Goal: Task Accomplishment & Management: Manage account settings

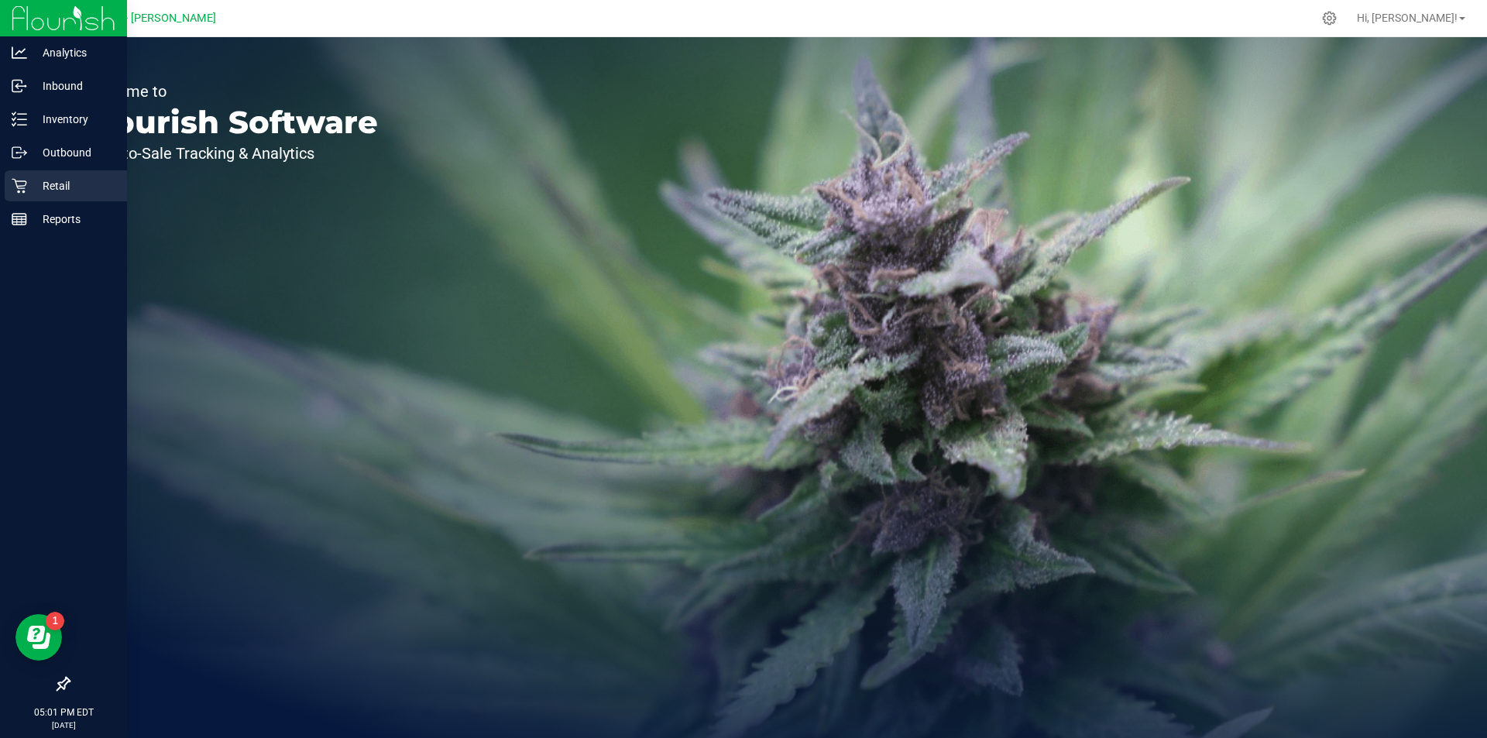
click at [36, 183] on p "Retail" at bounding box center [73, 186] width 93 height 19
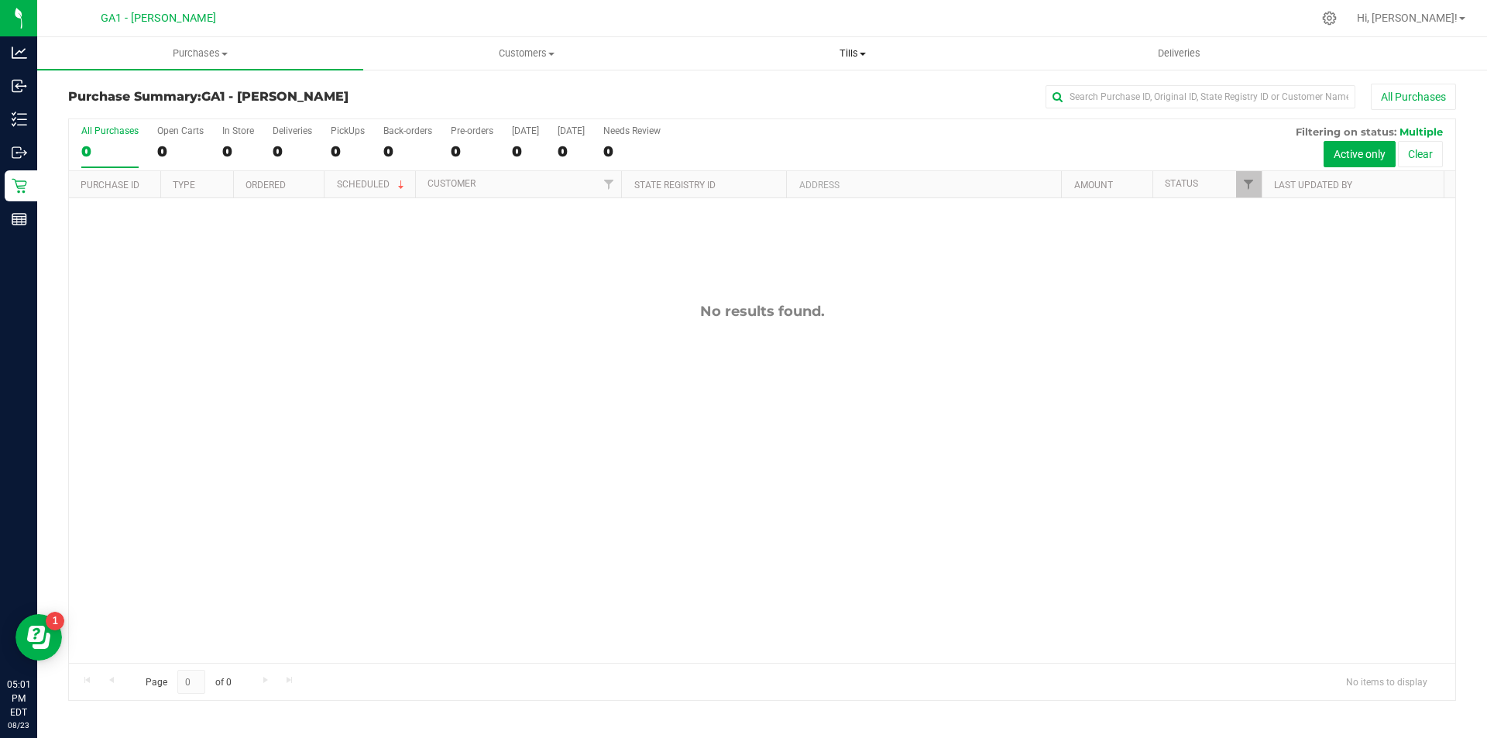
click at [843, 56] on span "Tills" at bounding box center [852, 53] width 324 height 14
click at [729, 97] on span "Manage tills" at bounding box center [741, 93] width 105 height 13
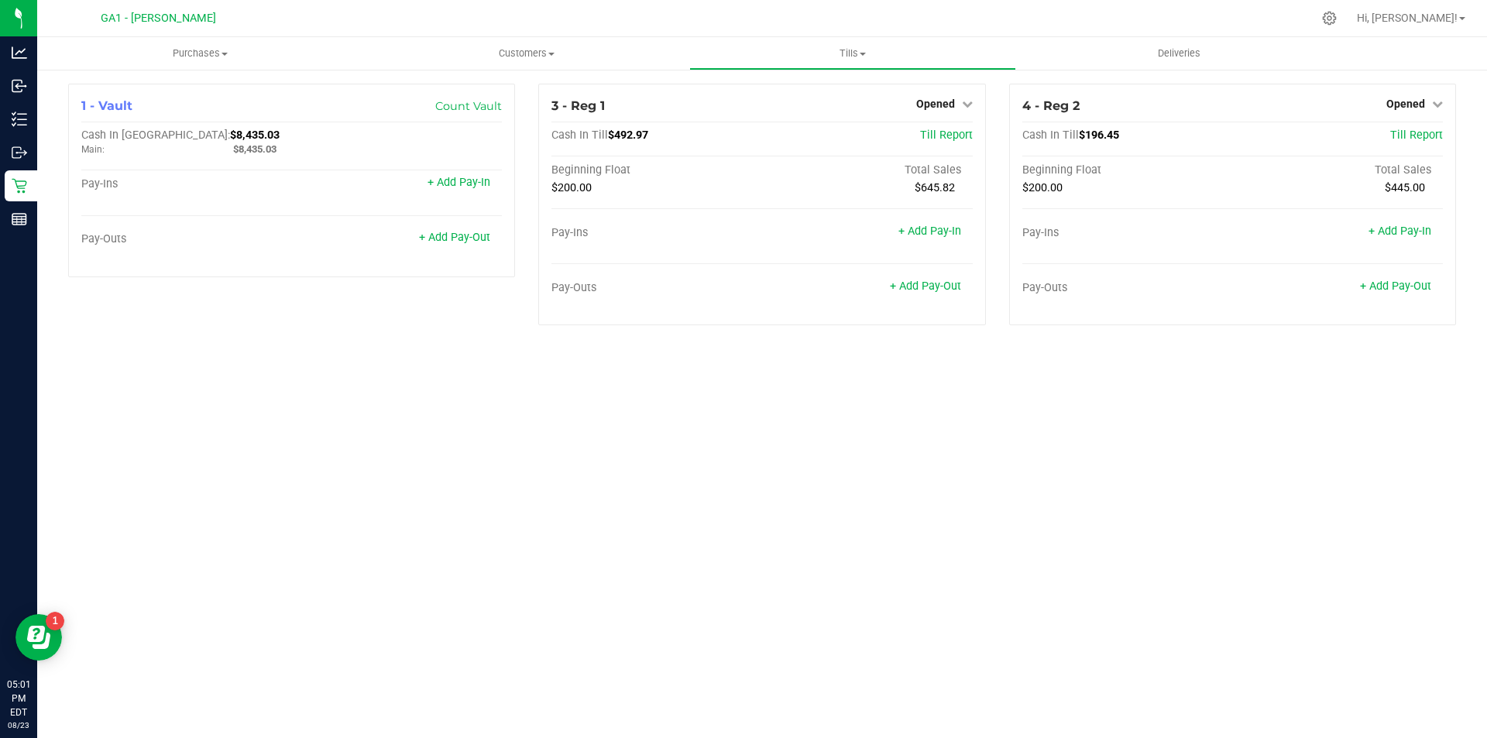
click at [516, 389] on div "Purchases Summary of purchases Fulfillment All purchases Customers All customer…" at bounding box center [762, 387] width 1450 height 701
click at [520, 379] on div "Purchases Summary of purchases Fulfillment All purchases Customers All customer…" at bounding box center [762, 387] width 1450 height 701
click at [1266, 94] on div "4 - Reg 2 Opened Close Till Cash In Till $196.45 Till Report Beginning Float To…" at bounding box center [1232, 205] width 447 height 242
click at [1345, 510] on div "Purchases Summary of purchases Fulfillment All purchases Customers All customer…" at bounding box center [762, 387] width 1450 height 701
click at [932, 282] on link "+ Add Pay-Out" at bounding box center [925, 286] width 71 height 13
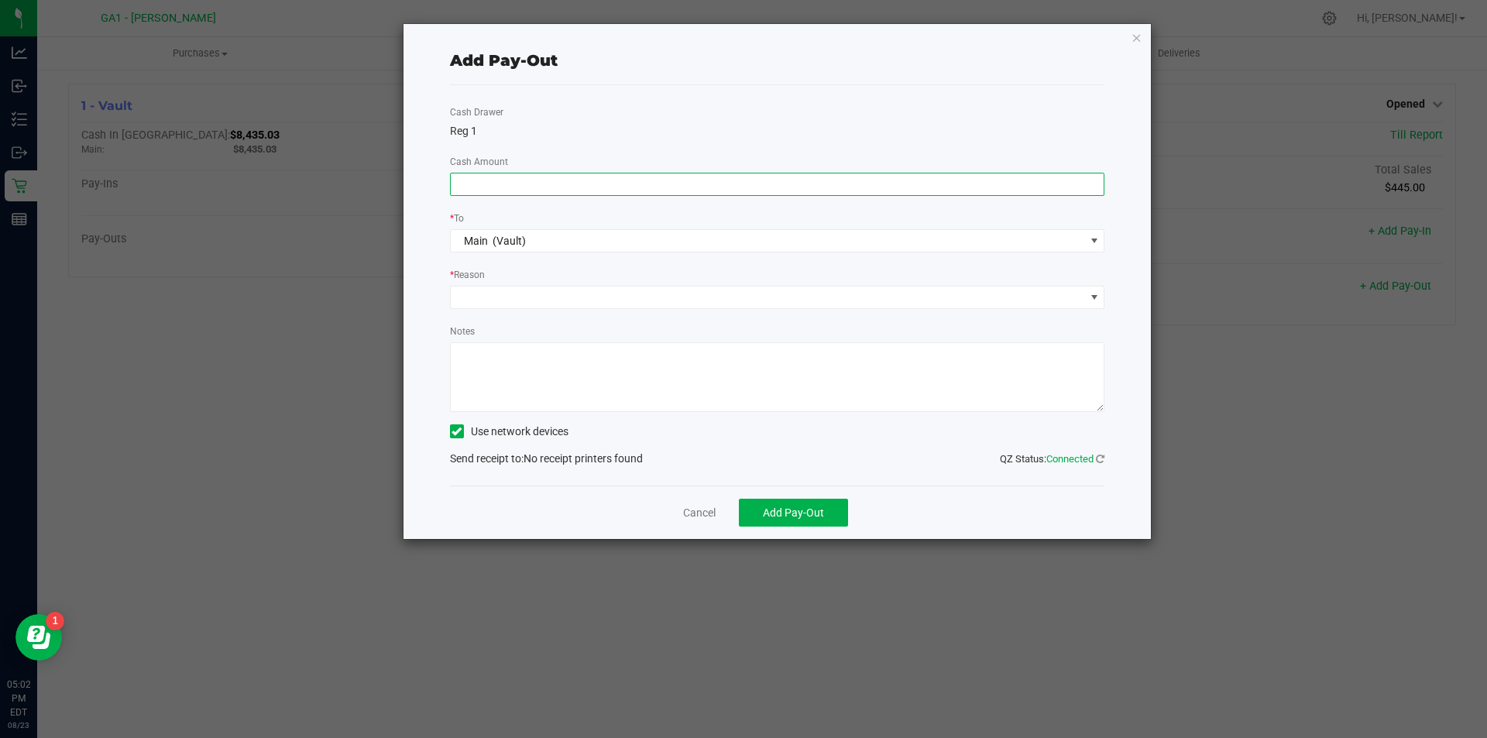
click at [685, 181] on input at bounding box center [778, 184] width 654 height 22
type input "$3.55"
click at [558, 280] on div "* Reason" at bounding box center [777, 275] width 655 height 19
click at [544, 304] on span at bounding box center [768, 298] width 634 height 22
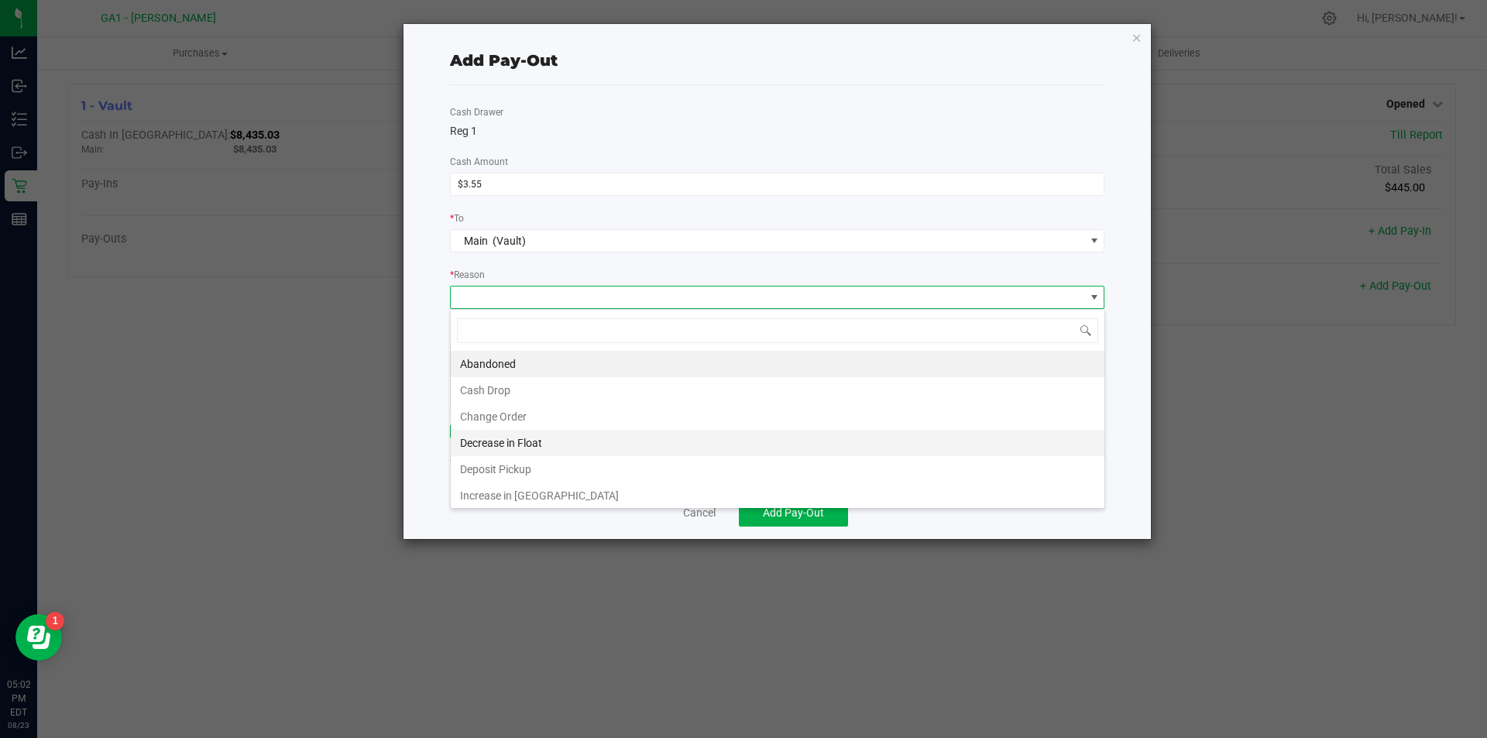
click at [509, 433] on li "Decrease in Float" at bounding box center [778, 443] width 654 height 26
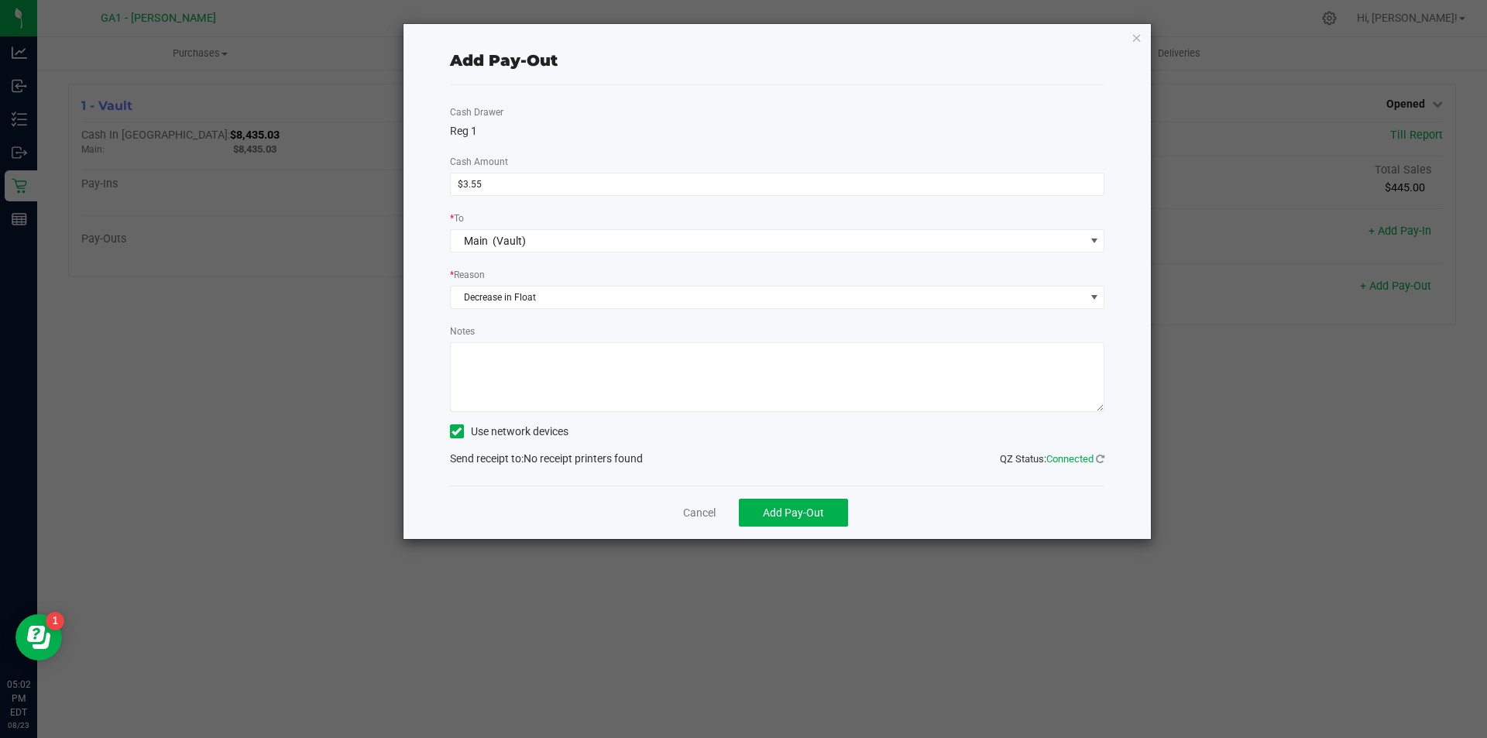
click at [520, 355] on textarea "Notes" at bounding box center [777, 377] width 655 height 70
click at [458, 431] on icon at bounding box center [456, 431] width 10 height 0
click at [0, 0] on input "Use network devices" at bounding box center [0, 0] width 0 height 0
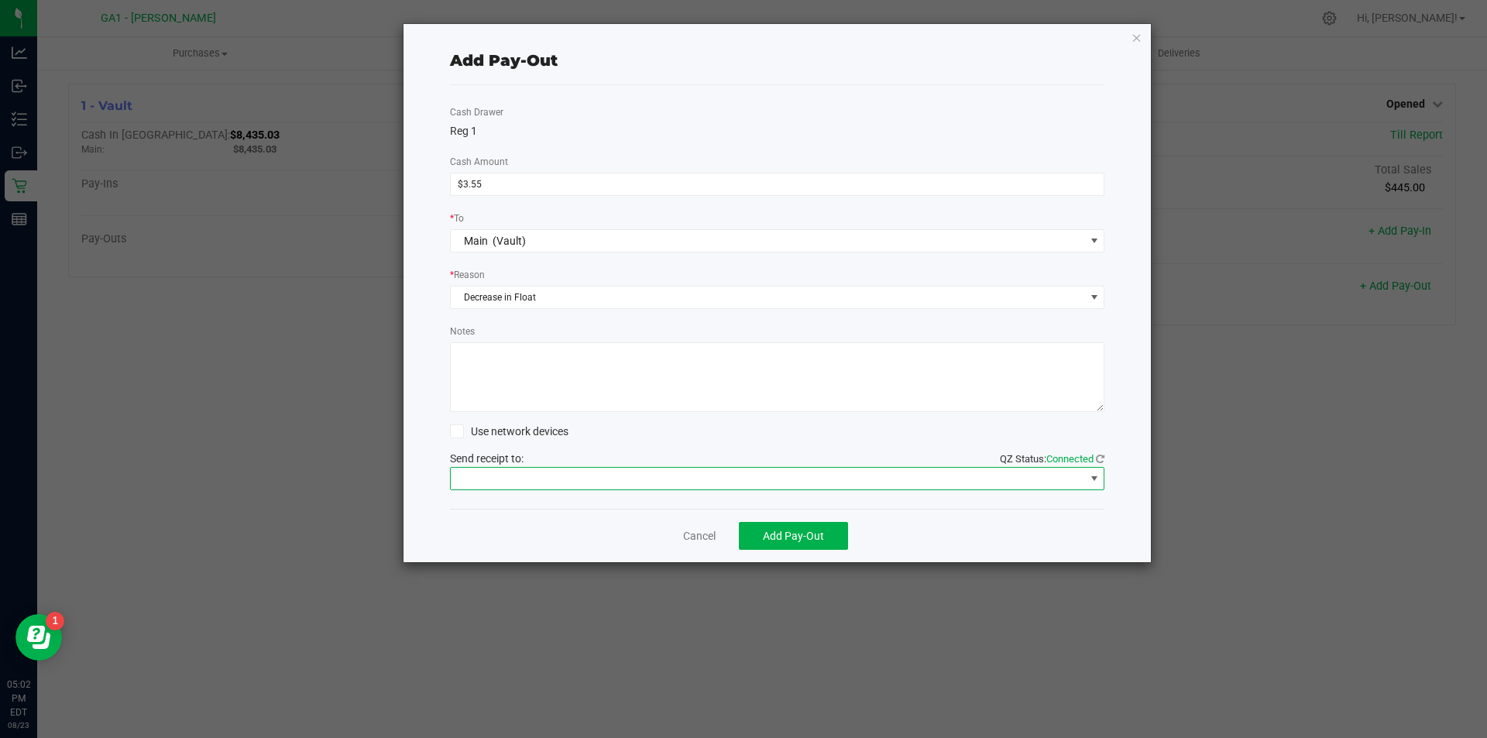
click at [530, 483] on span at bounding box center [768, 479] width 634 height 22
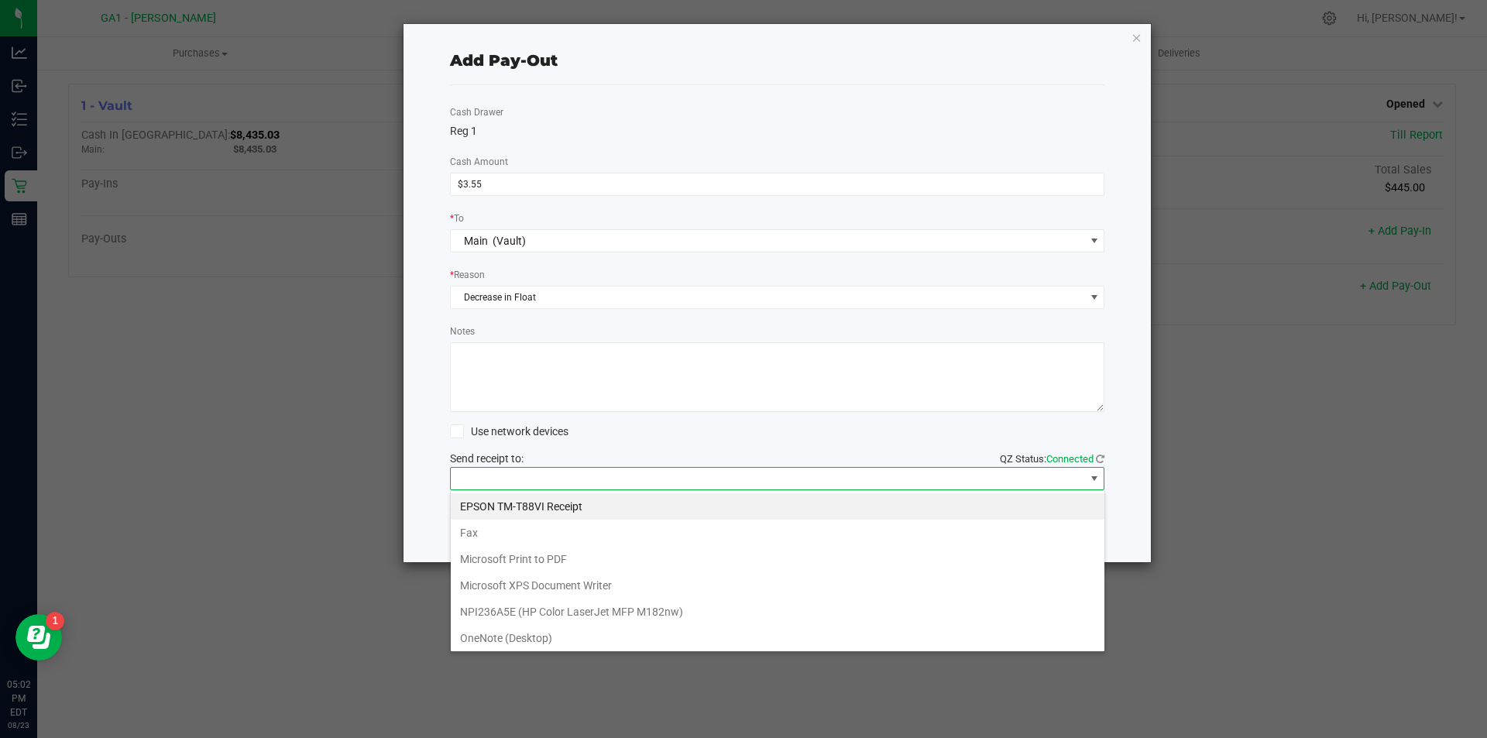
scroll to position [23, 654]
click at [653, 479] on span at bounding box center [768, 479] width 634 height 22
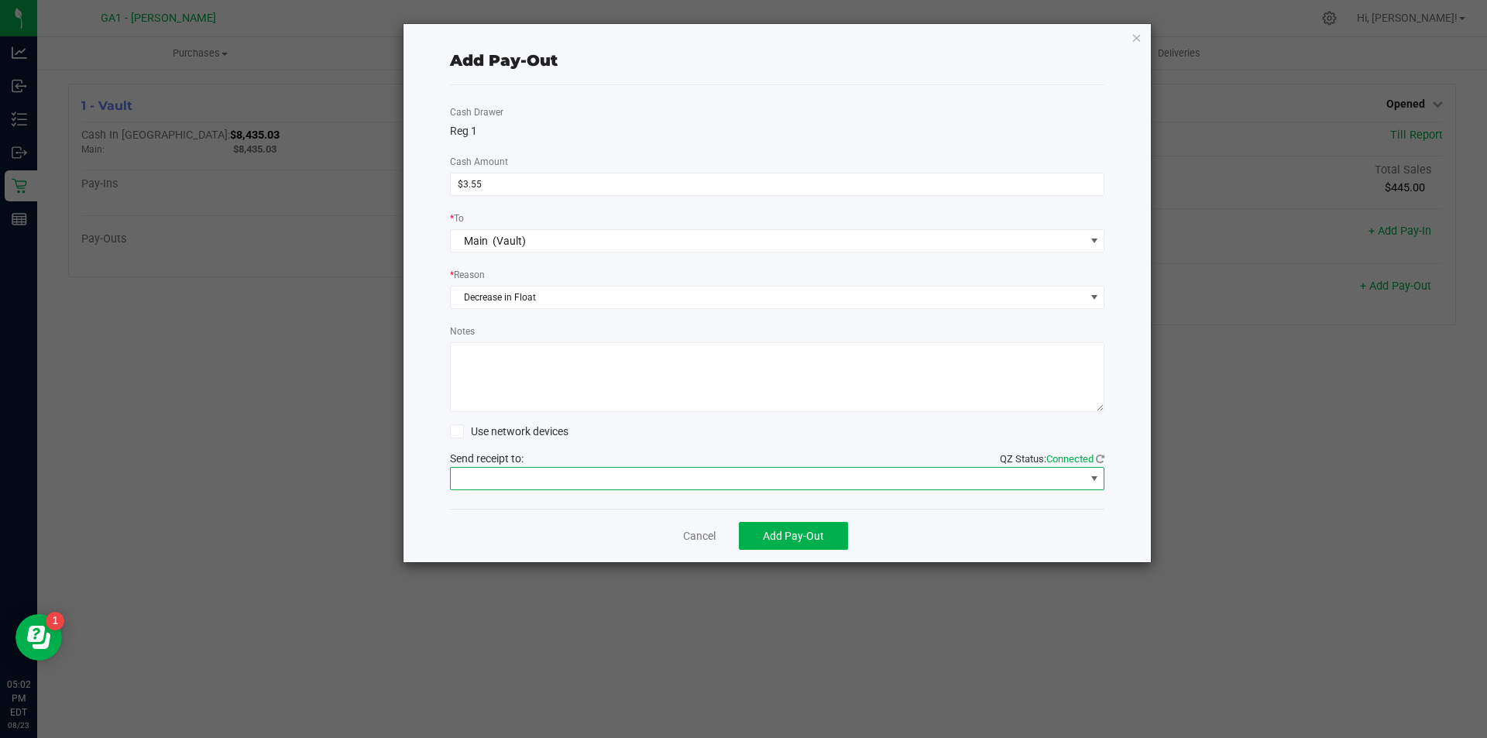
click at [651, 479] on span at bounding box center [768, 479] width 634 height 22
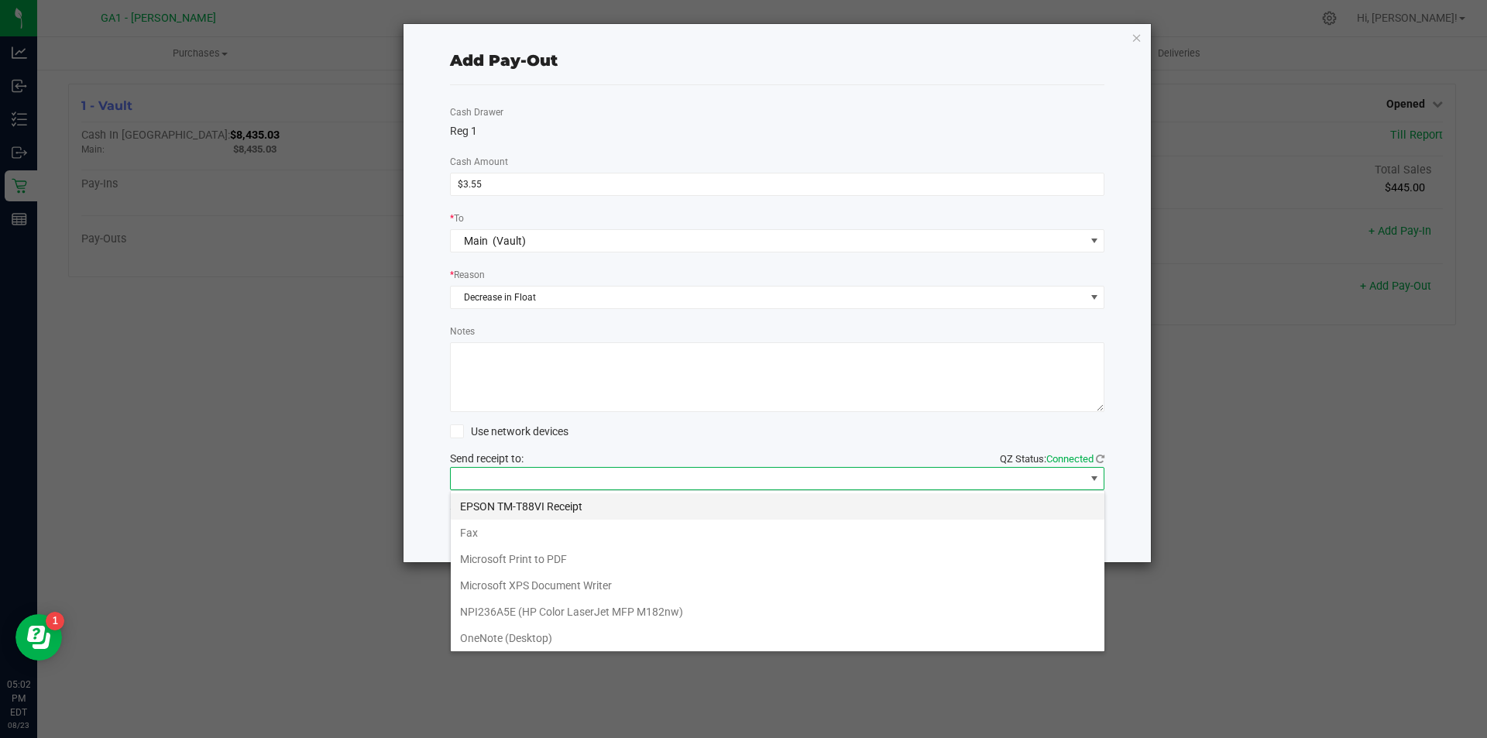
click at [611, 504] on Receipt "EPSON TM-T88VI Receipt" at bounding box center [778, 506] width 654 height 26
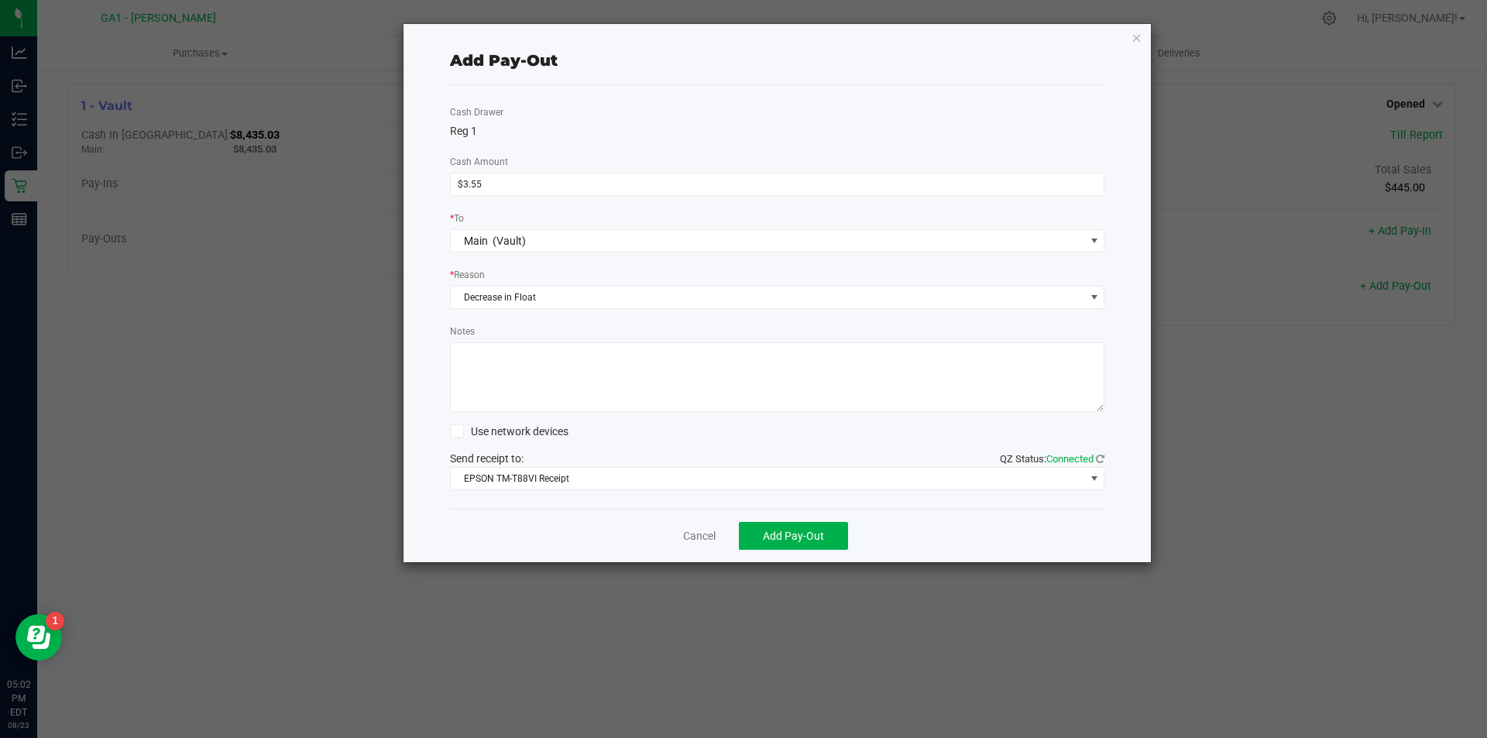
click at [588, 379] on textarea "Notes" at bounding box center [777, 377] width 655 height 70
click at [592, 352] on textarea "Notes" at bounding box center [777, 377] width 655 height 70
click at [819, 354] on textarea "Notes" at bounding box center [777, 377] width 655 height 70
type textarea "decrease in register 2 float, moving money to make $200 again."
click at [789, 541] on span "Add Pay-Out" at bounding box center [793, 536] width 61 height 12
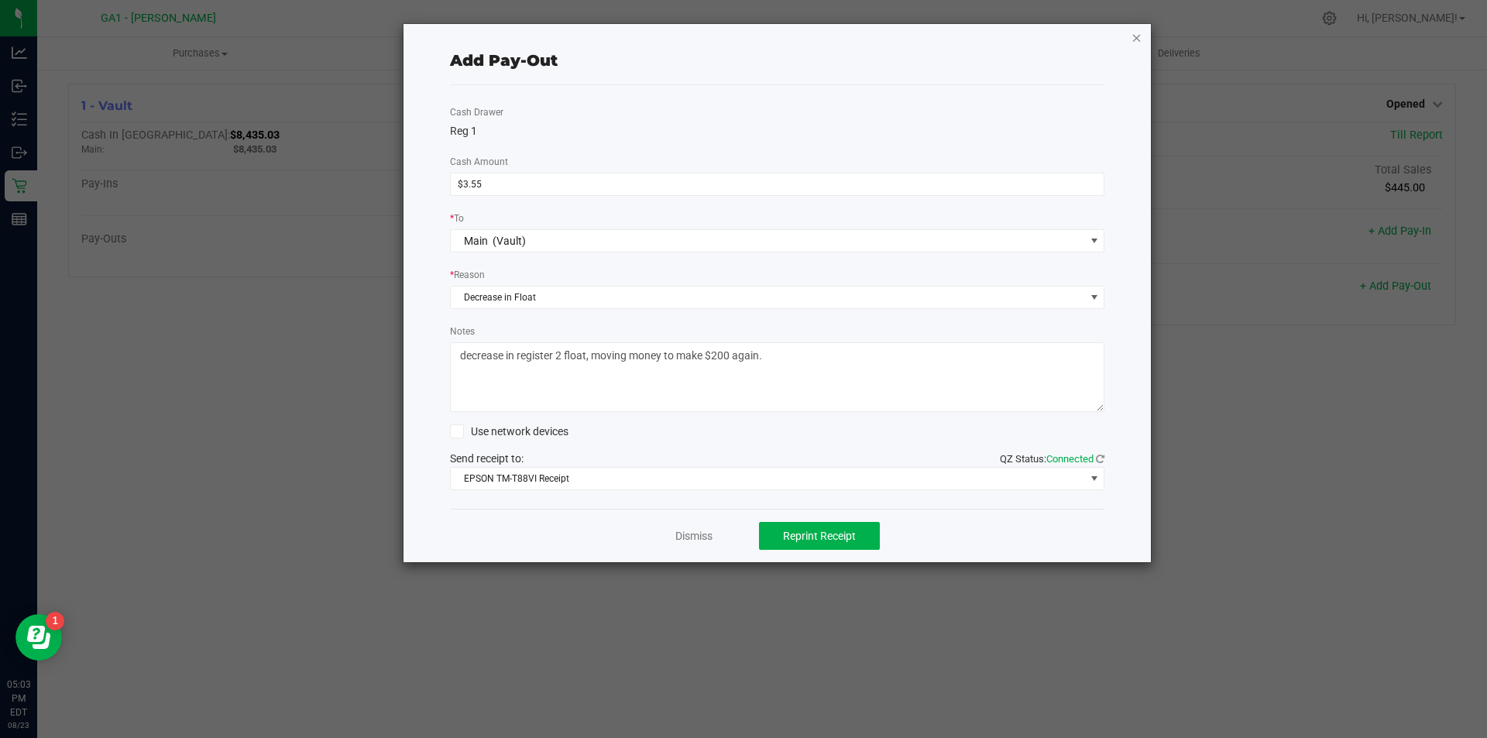
click at [1138, 32] on icon "button" at bounding box center [1136, 37] width 11 height 19
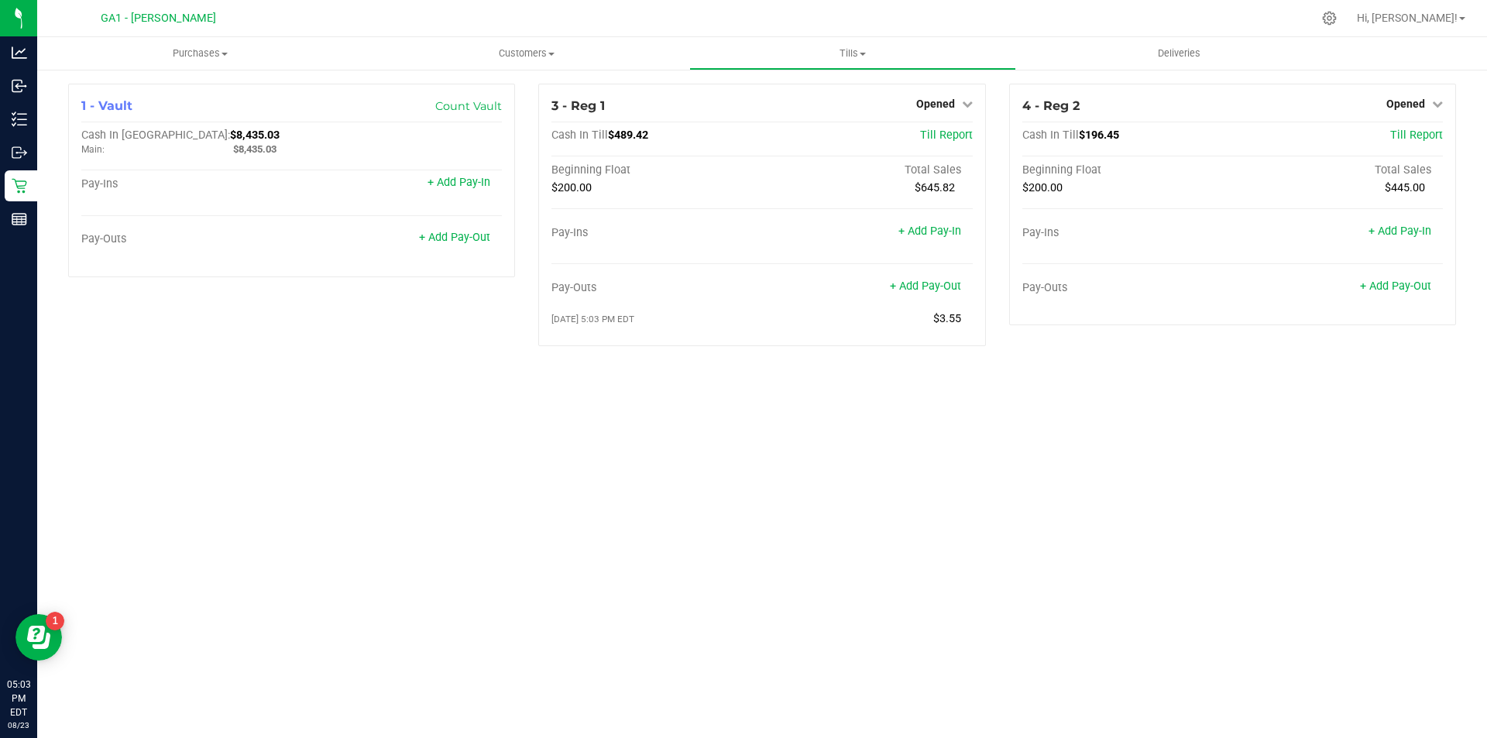
click at [1262, 442] on div "Purchases Summary of purchases Fulfillment All purchases Customers All customer…" at bounding box center [762, 387] width 1450 height 701
click at [584, 431] on div "Purchases Summary of purchases Fulfillment All purchases Customers All customer…" at bounding box center [762, 387] width 1450 height 701
click at [795, 429] on div "Purchases Summary of purchases Fulfillment All purchases Customers All customer…" at bounding box center [762, 387] width 1450 height 701
click at [775, 496] on div "Purchases Summary of purchases Fulfillment All purchases Customers All customer…" at bounding box center [762, 387] width 1450 height 701
click at [1398, 225] on link "+ Add Pay-In" at bounding box center [1399, 231] width 63 height 13
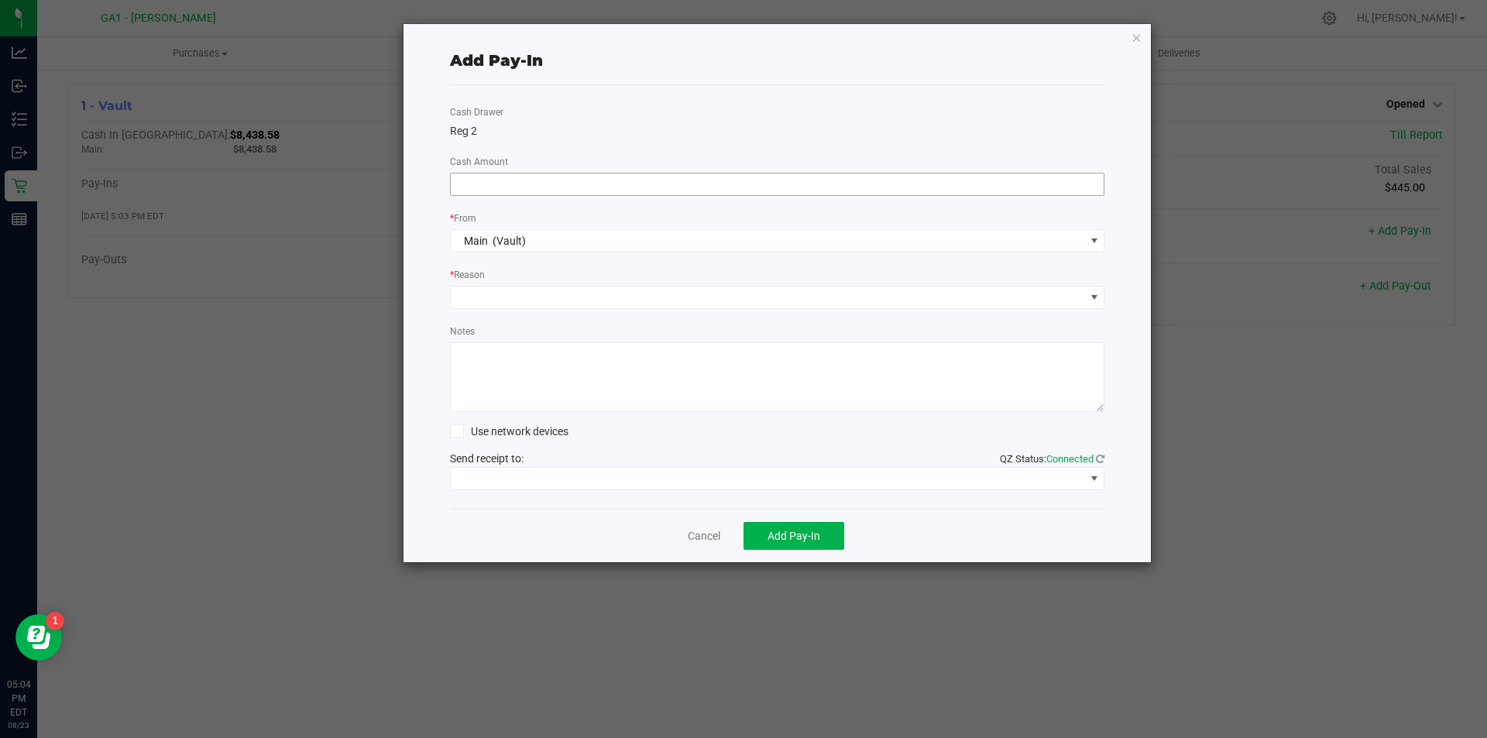
click at [755, 187] on input at bounding box center [778, 184] width 654 height 22
type input "$3.55"
click at [981, 296] on span at bounding box center [768, 298] width 634 height 22
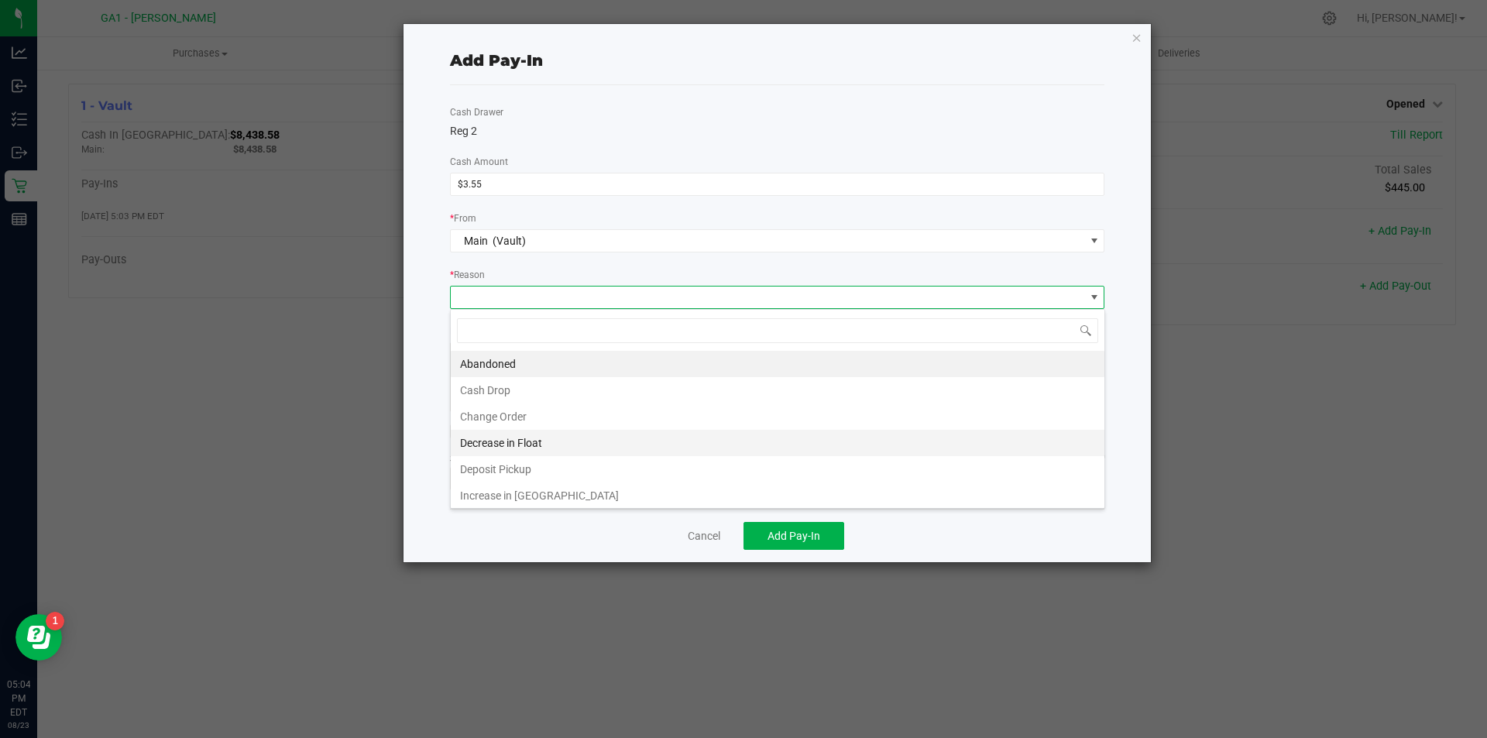
click at [750, 440] on li "Decrease in Float" at bounding box center [778, 443] width 654 height 26
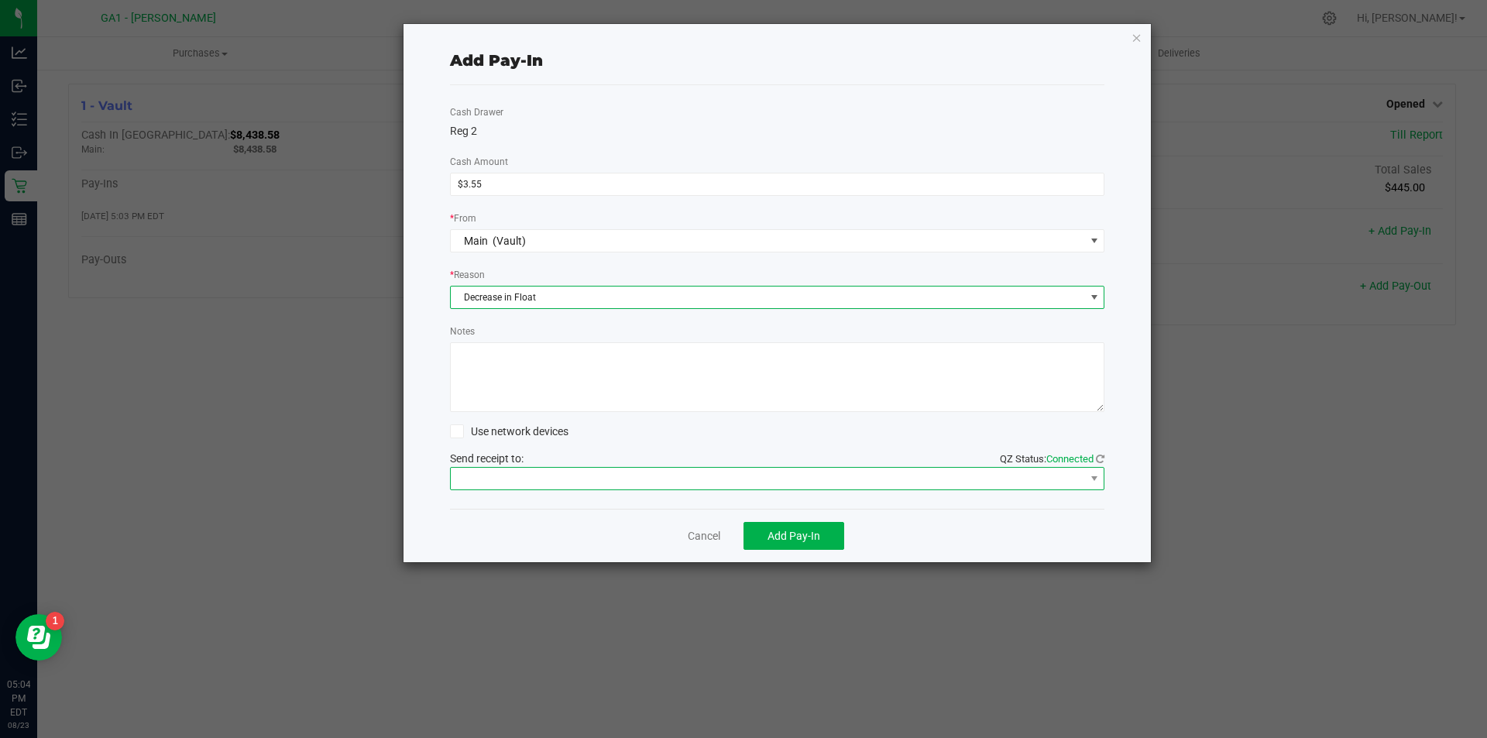
click at [599, 486] on span at bounding box center [768, 479] width 634 height 22
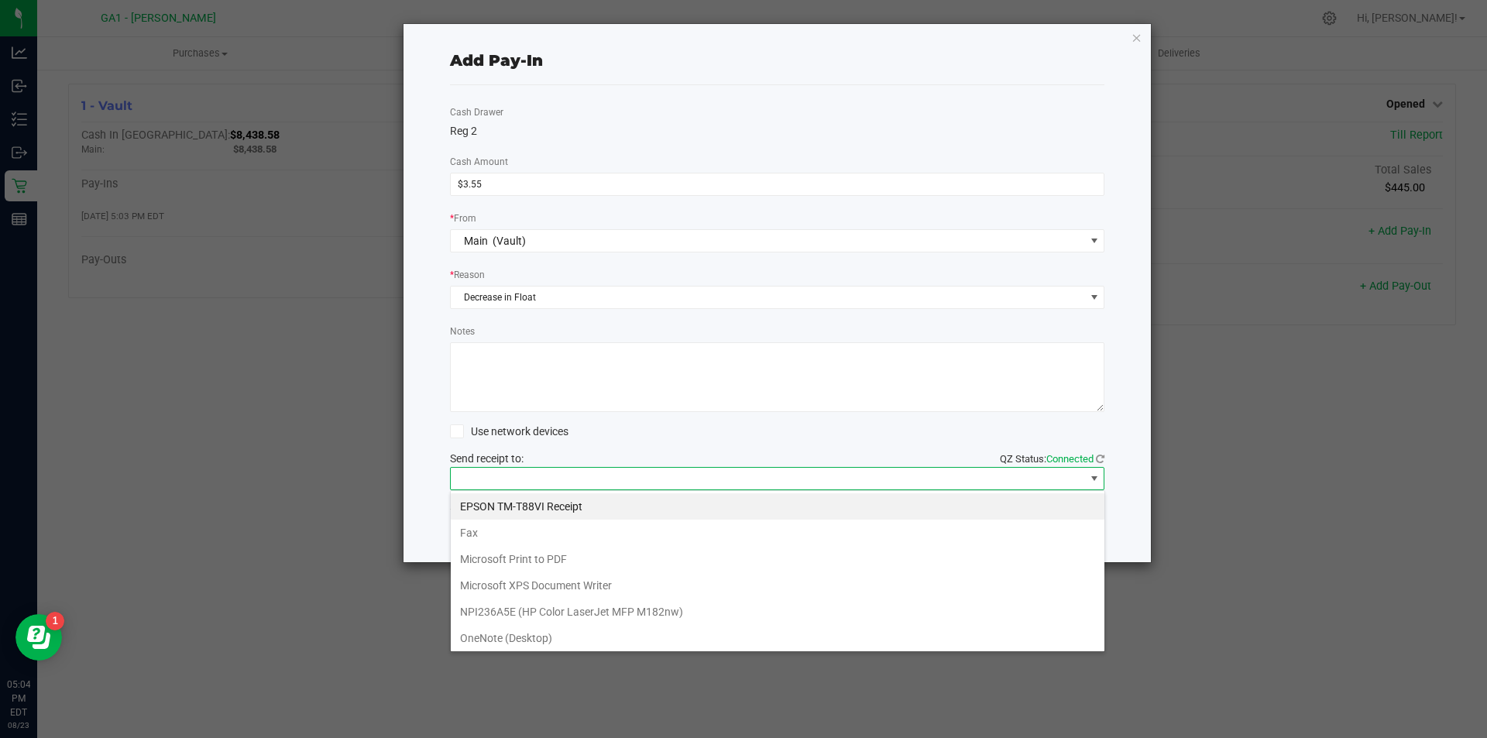
click at [600, 503] on Receipt "EPSON TM-T88VI Receipt" at bounding box center [778, 506] width 654 height 26
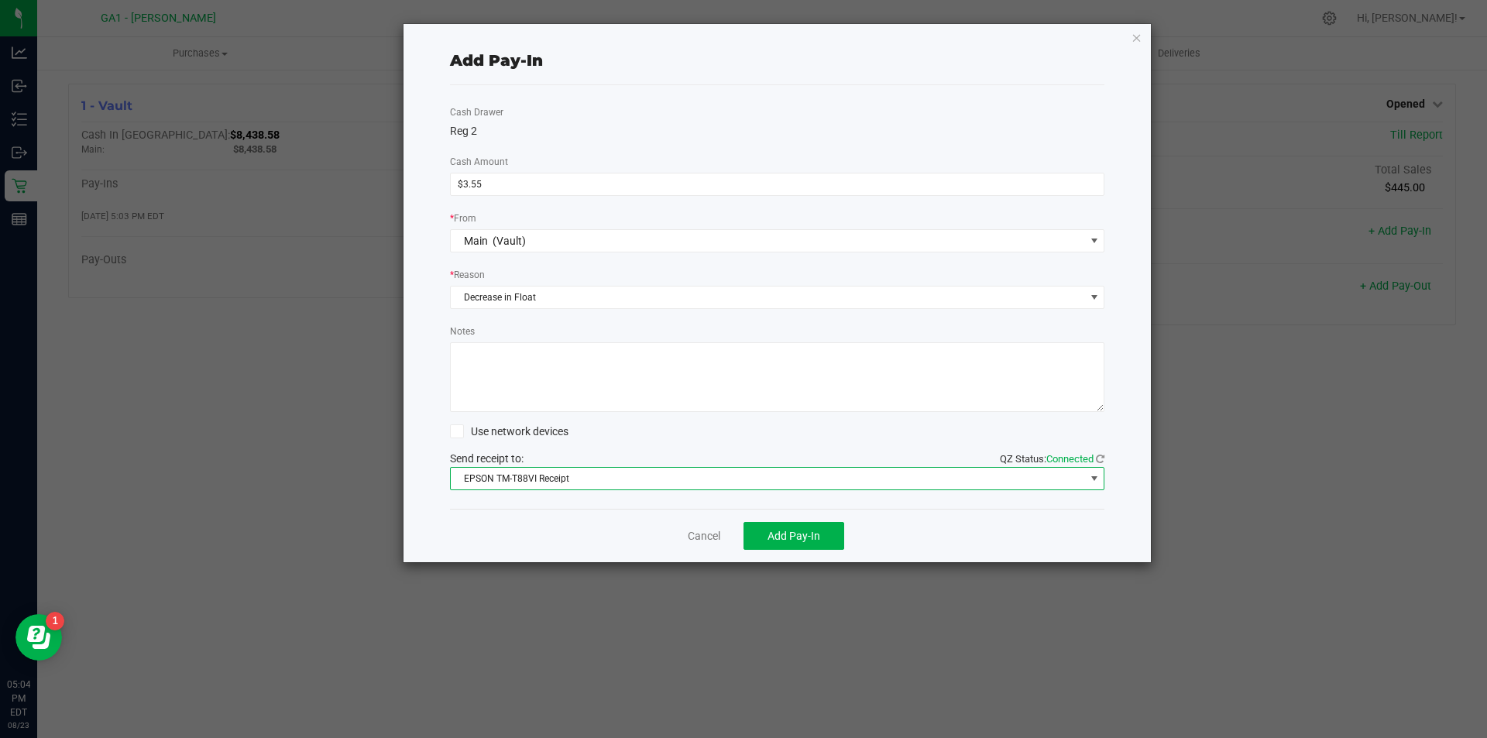
click at [599, 511] on div "Cancel Add Pay-In" at bounding box center [777, 535] width 655 height 53
click at [589, 355] on textarea "Notes" at bounding box center [777, 377] width 655 height 70
type textarea "moved from reg 1 to reg 2."
click at [798, 537] on span "Add Pay-In" at bounding box center [793, 536] width 53 height 12
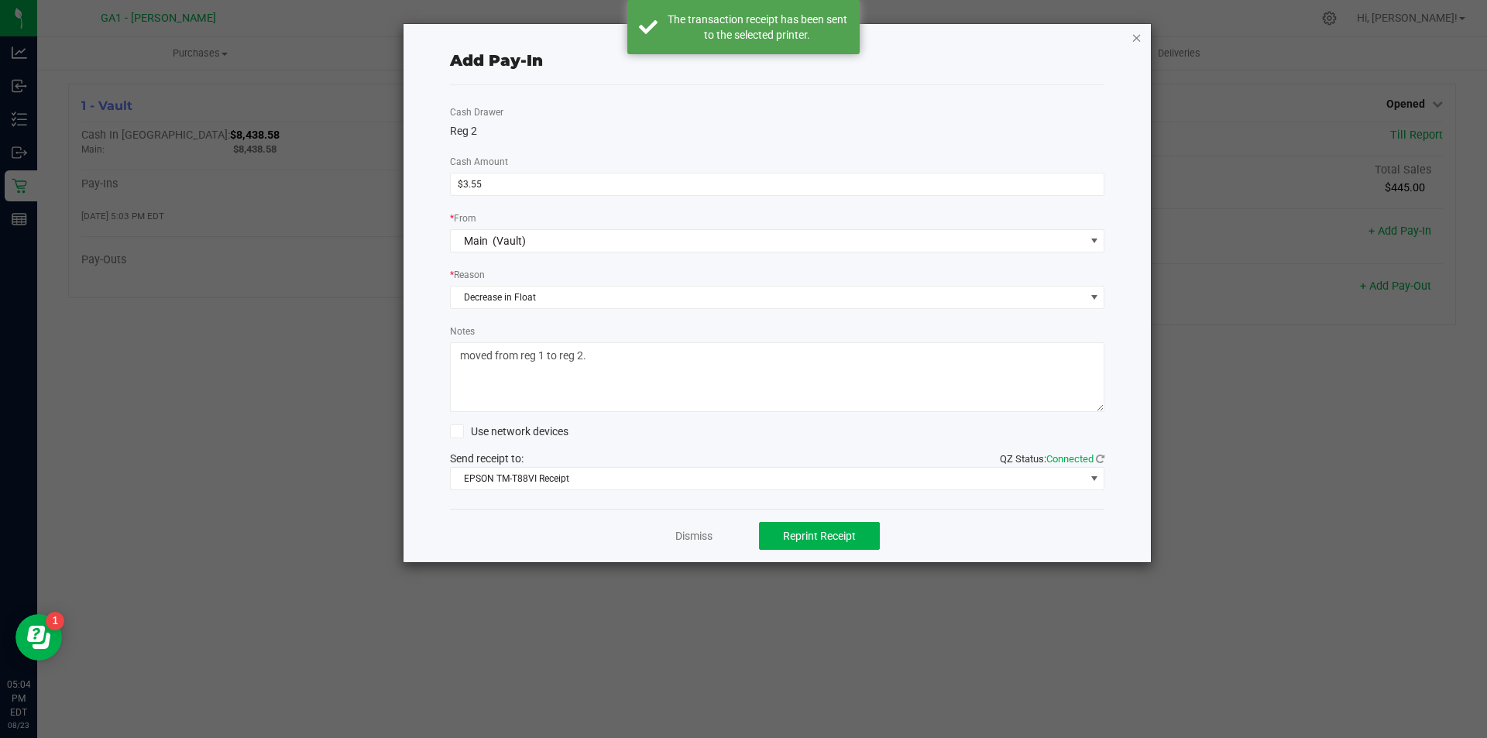
click at [1141, 33] on icon "button" at bounding box center [1136, 37] width 11 height 19
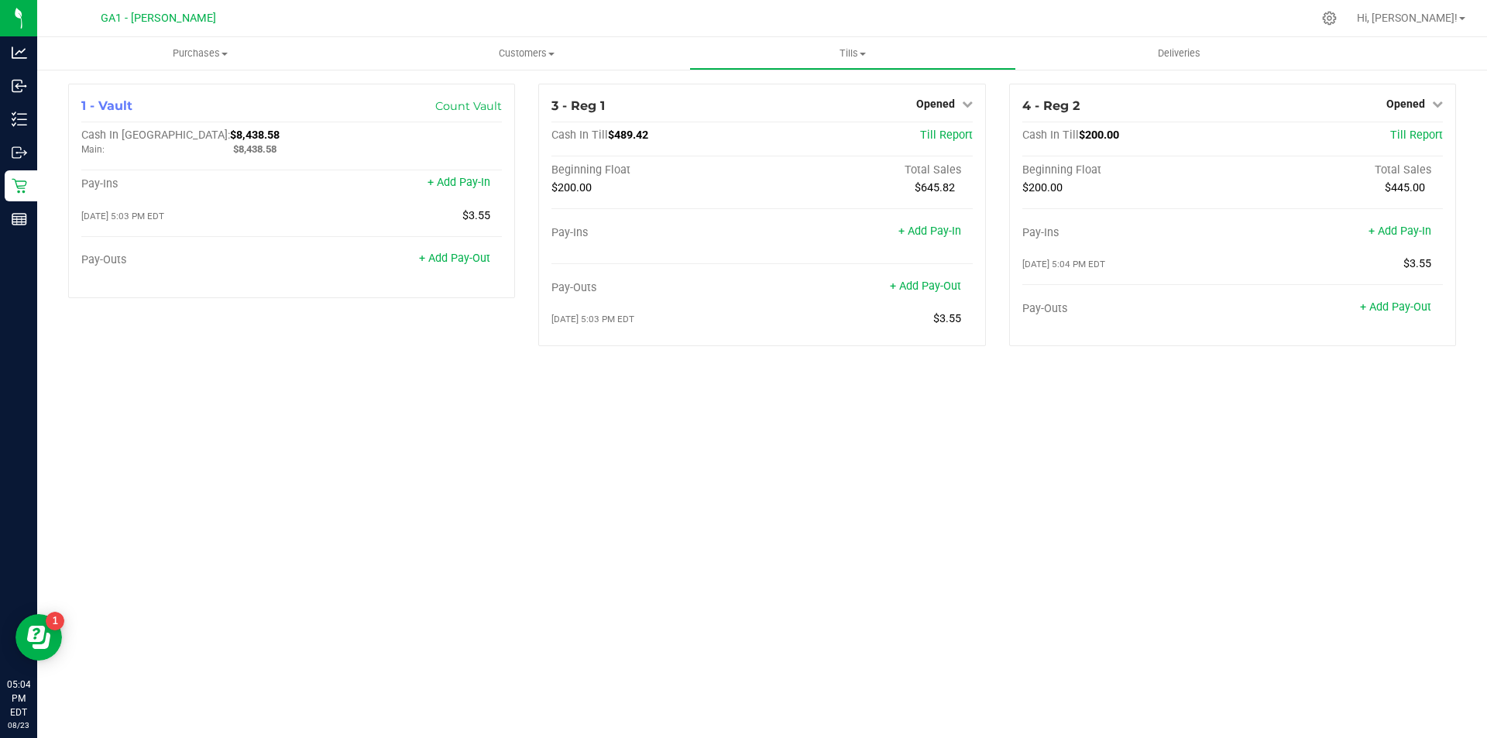
click at [1196, 453] on div "Purchases Summary of purchases Fulfillment All purchases Customers All customer…" at bounding box center [762, 387] width 1450 height 701
click at [1416, 105] on span "Opened" at bounding box center [1405, 104] width 39 height 12
click at [1384, 145] on div "Close Till" at bounding box center [1407, 136] width 115 height 19
click at [1390, 139] on link "Close Till" at bounding box center [1407, 136] width 42 height 12
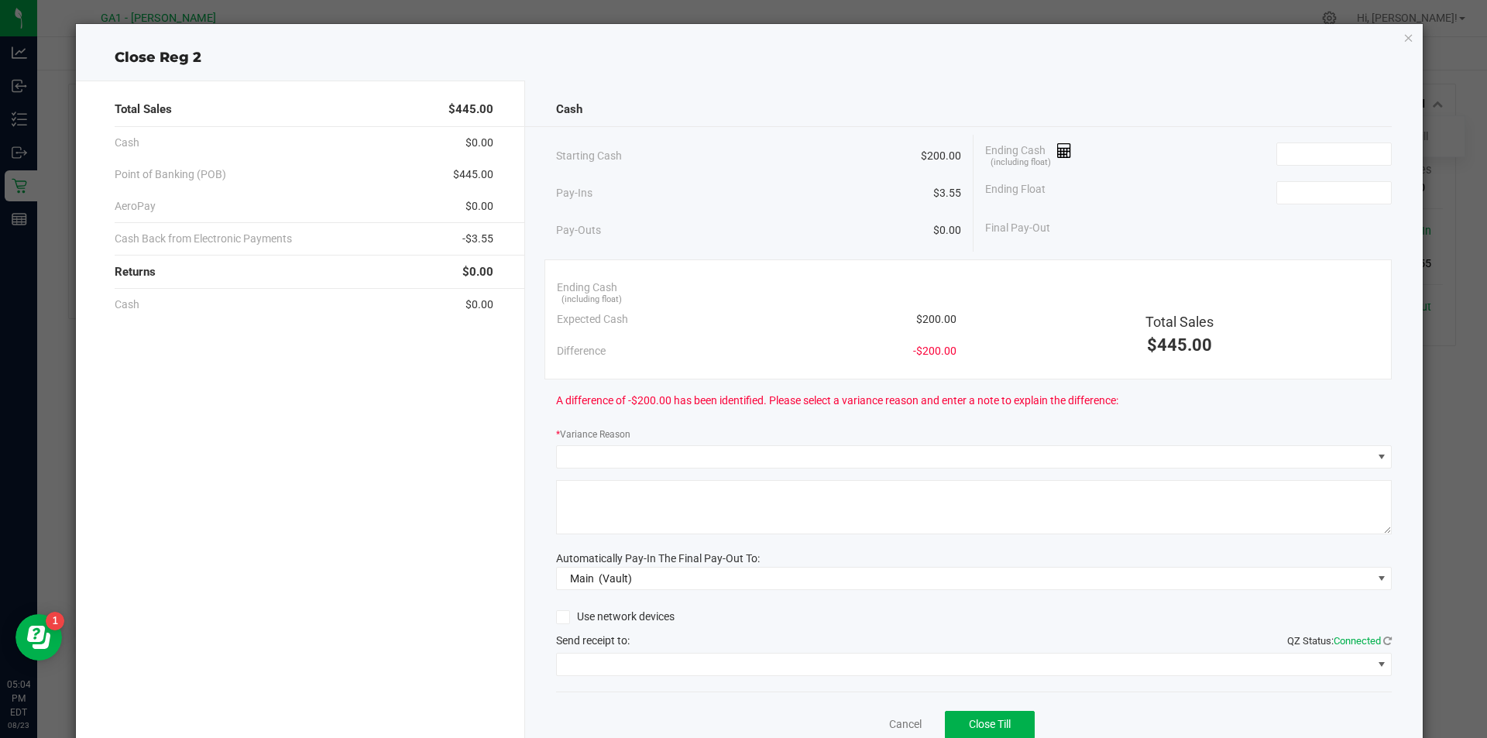
click at [1346, 136] on div "Ending Cash (including float)" at bounding box center [1188, 154] width 407 height 39
click at [1340, 158] on input at bounding box center [1334, 154] width 114 height 22
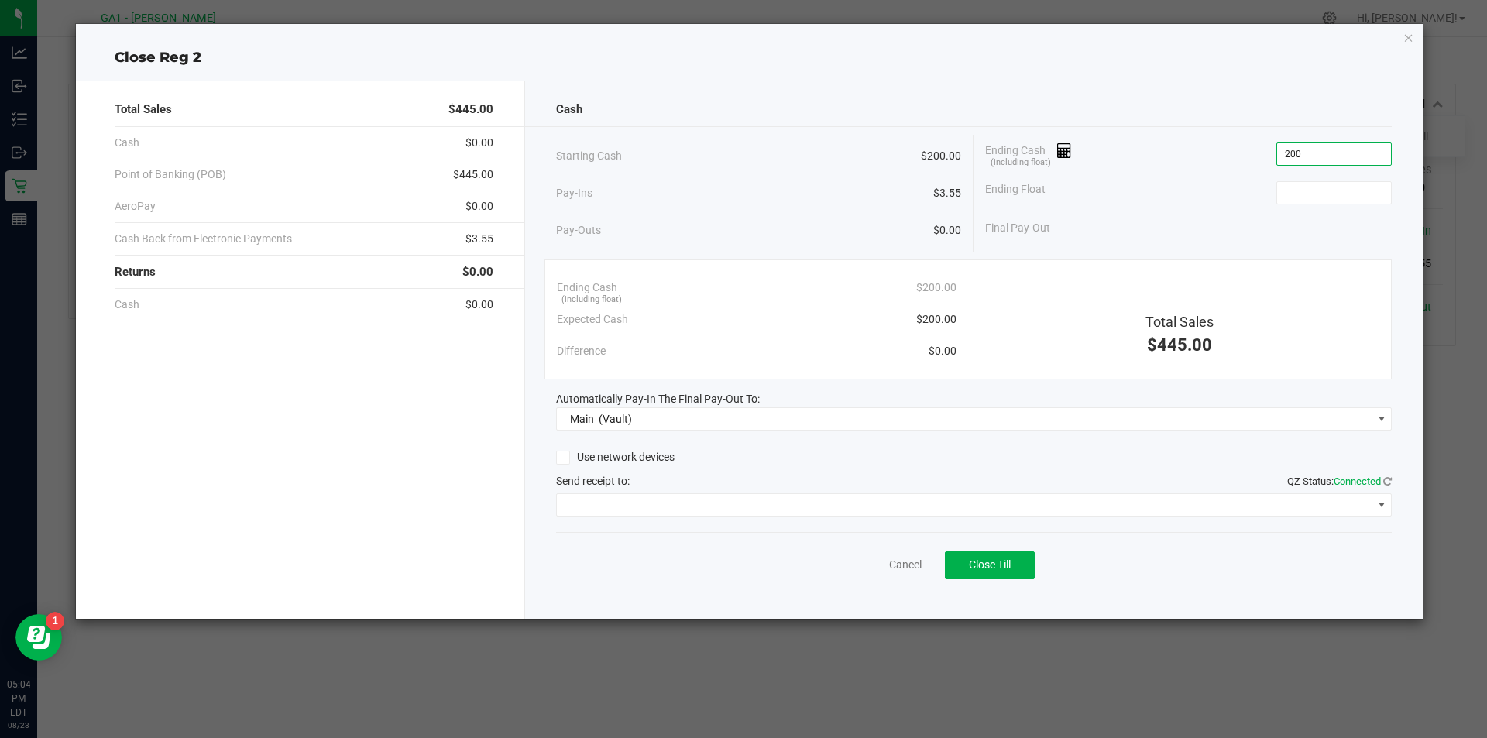
type input "$200.00"
click at [1357, 208] on div "Ending Float" at bounding box center [1188, 192] width 407 height 39
click at [1356, 204] on div "Ending Float" at bounding box center [1188, 192] width 407 height 39
click at [1352, 182] on input at bounding box center [1334, 193] width 114 height 22
type input "$200.00"
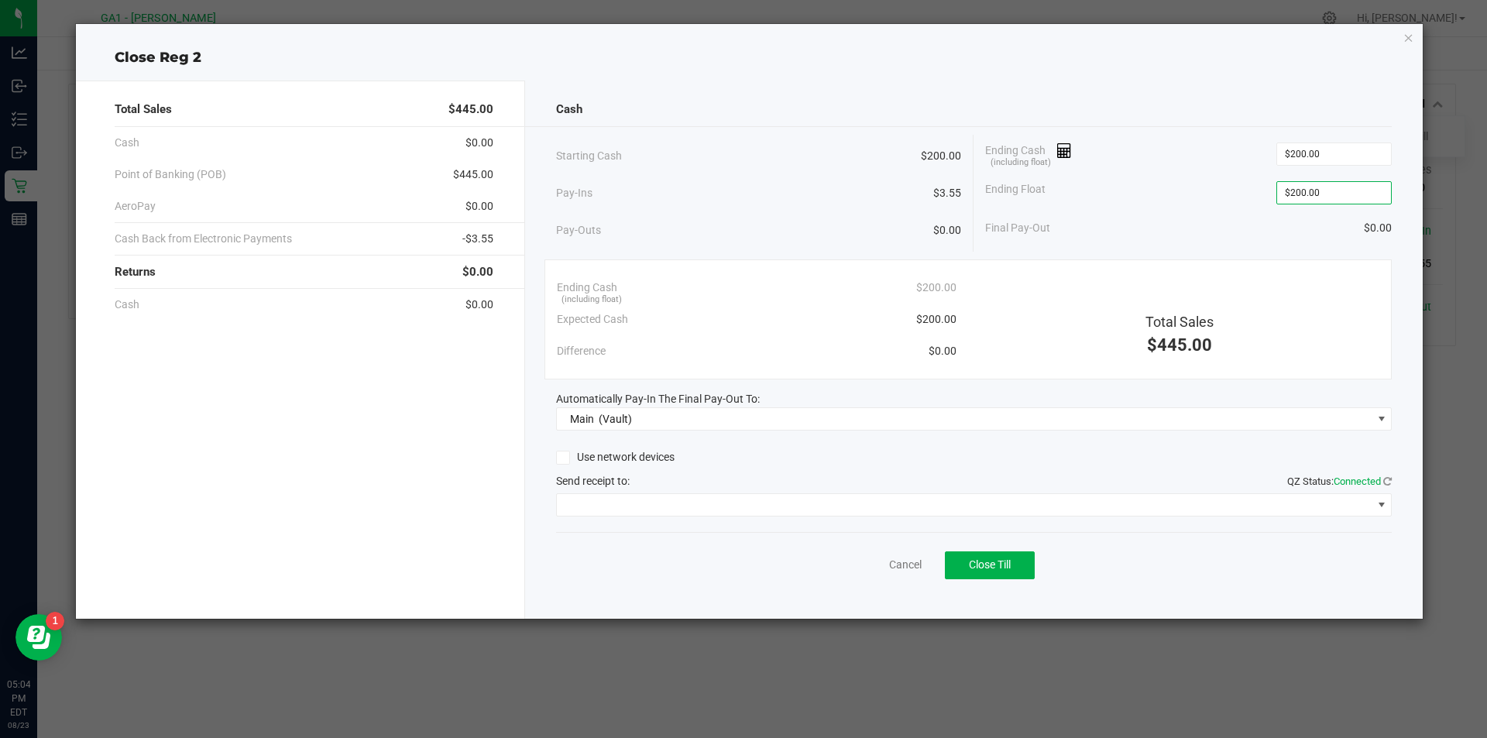
click at [1208, 182] on div "Ending Float $200.00" at bounding box center [1188, 192] width 407 height 39
click at [972, 498] on span at bounding box center [964, 505] width 815 height 22
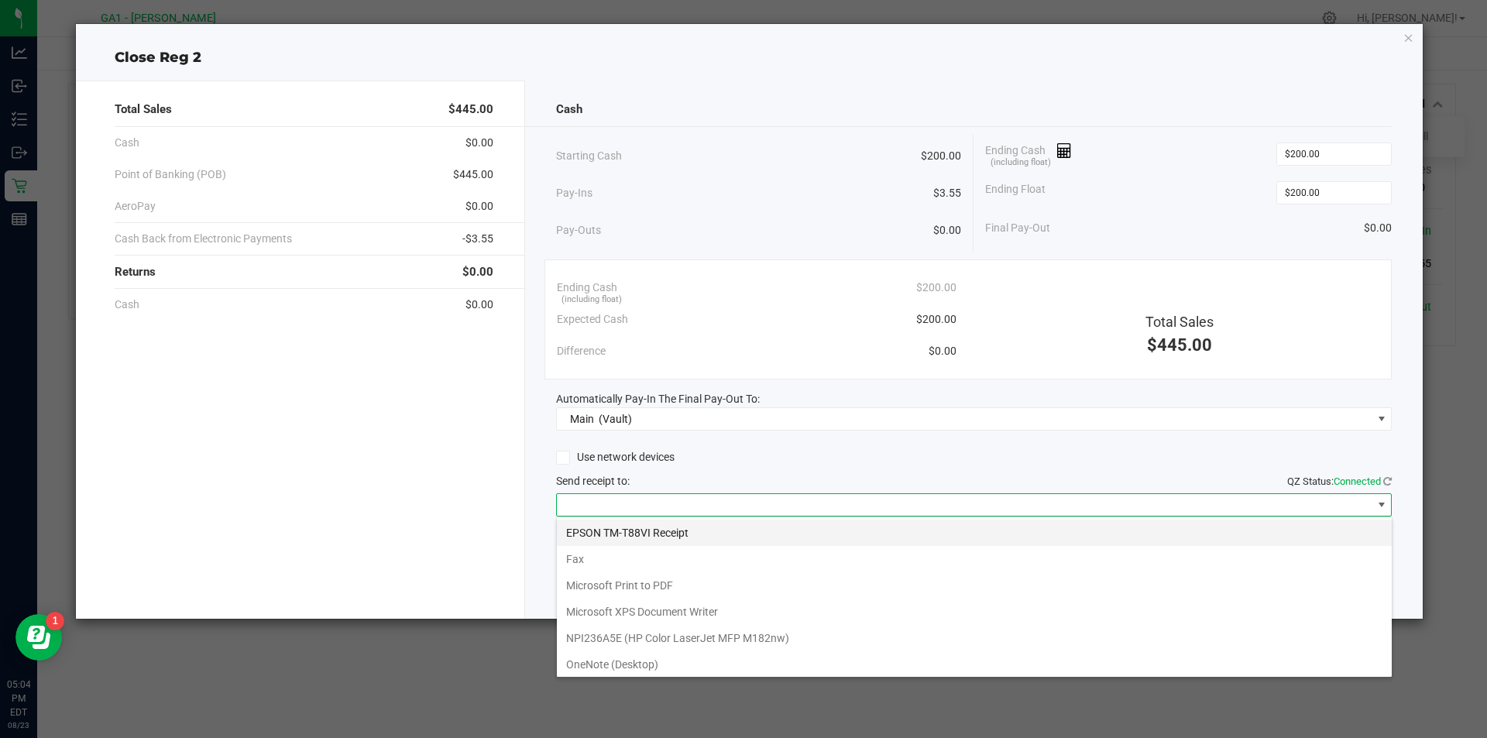
scroll to position [23, 836]
click at [925, 522] on Receipt "EPSON TM-T88VI Receipt" at bounding box center [974, 533] width 835 height 26
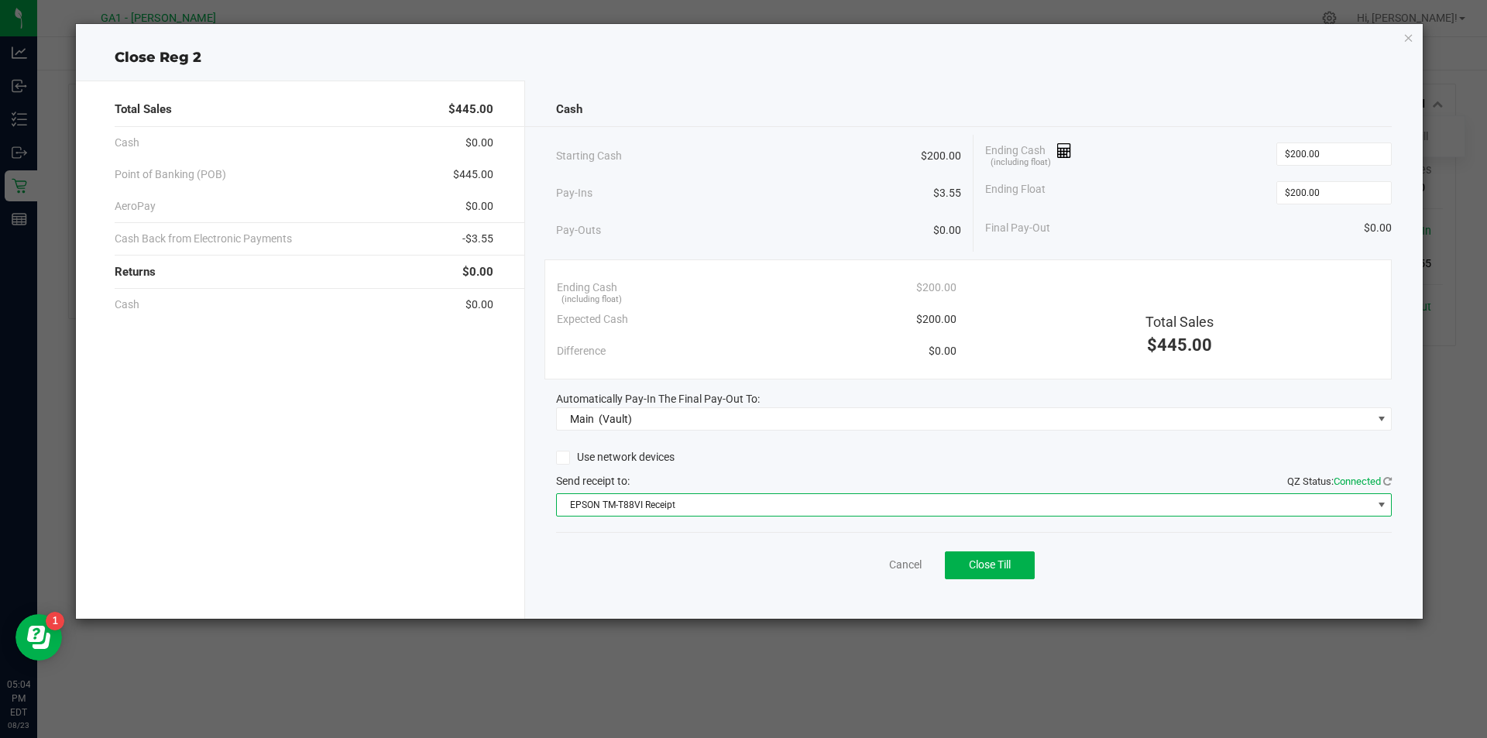
click at [921, 448] on div "Use network devices" at bounding box center [974, 457] width 836 height 23
click at [1005, 568] on span "Close Till" at bounding box center [990, 564] width 42 height 12
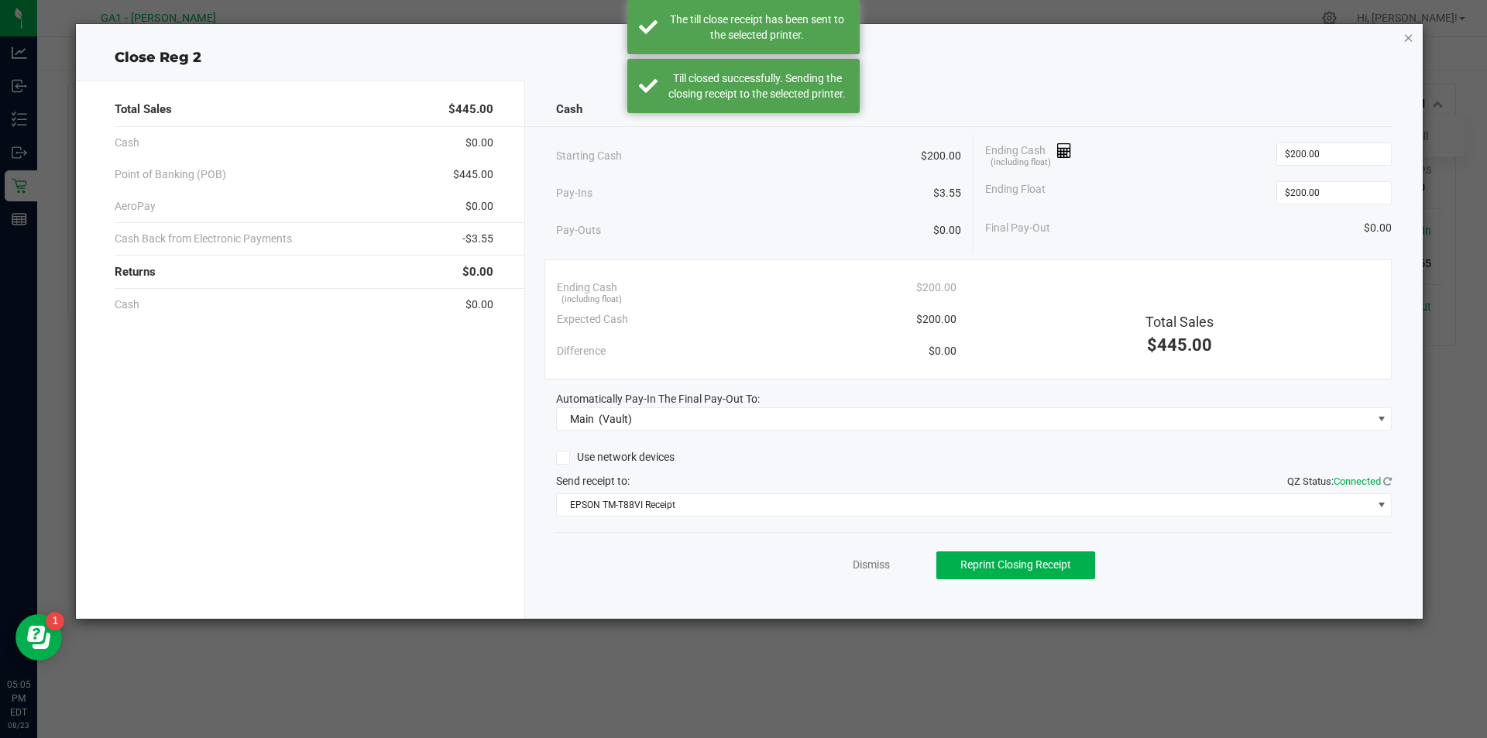
click at [1405, 36] on icon "button" at bounding box center [1408, 37] width 11 height 19
